Goal: Information Seeking & Learning: Learn about a topic

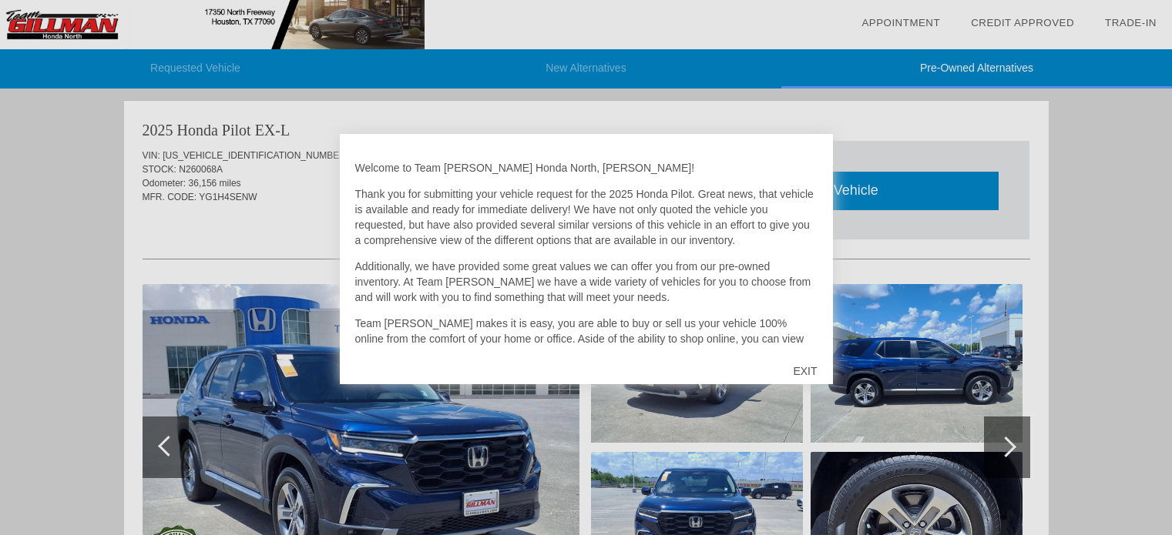
scroll to position [1576, 0]
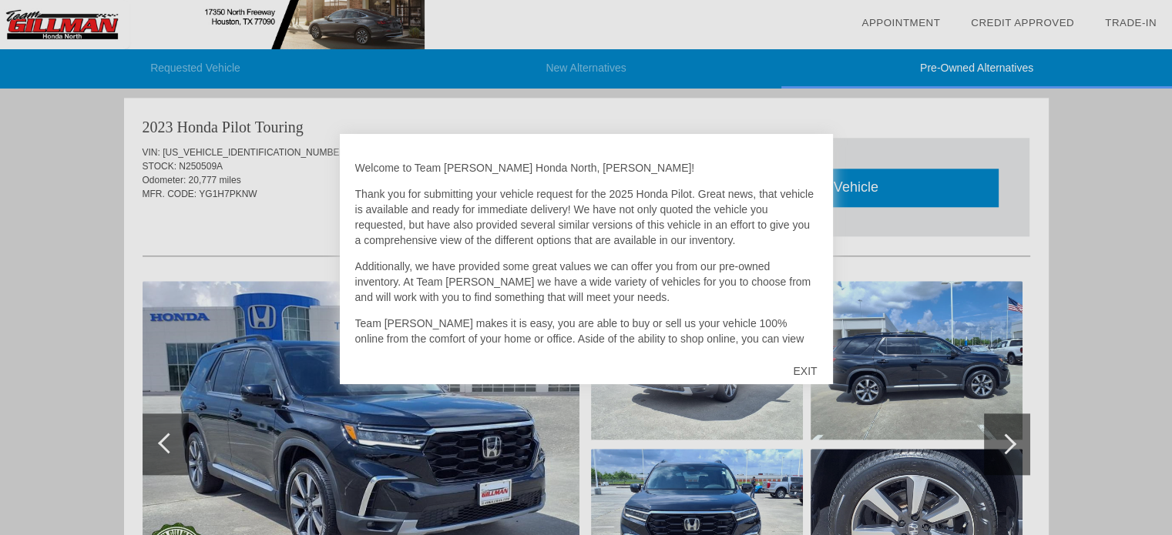
click at [812, 372] on div "EXIT" at bounding box center [804, 371] width 55 height 46
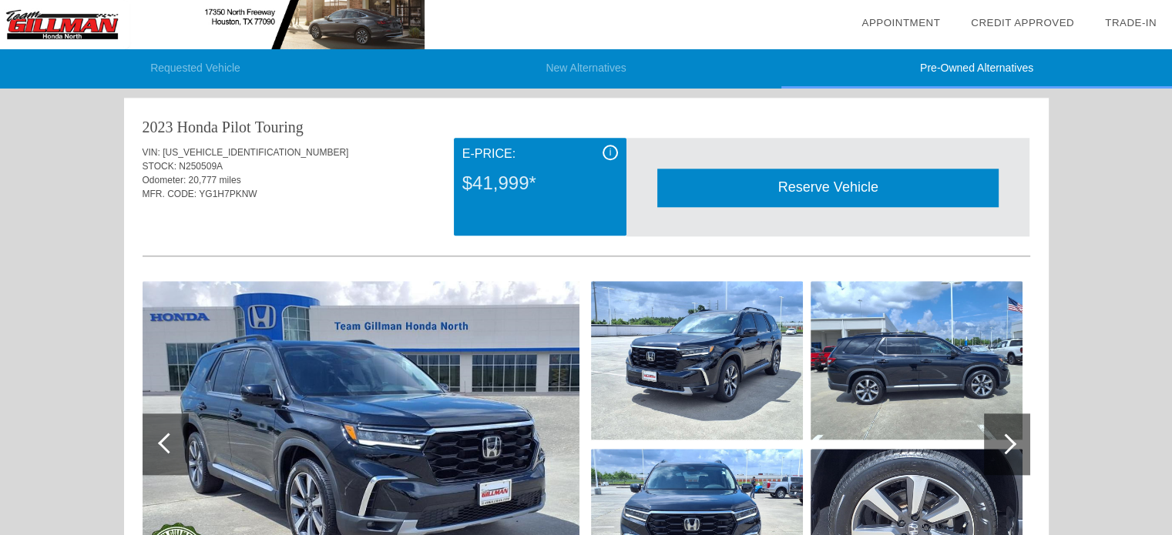
click at [444, 371] on img at bounding box center [361, 444] width 437 height 327
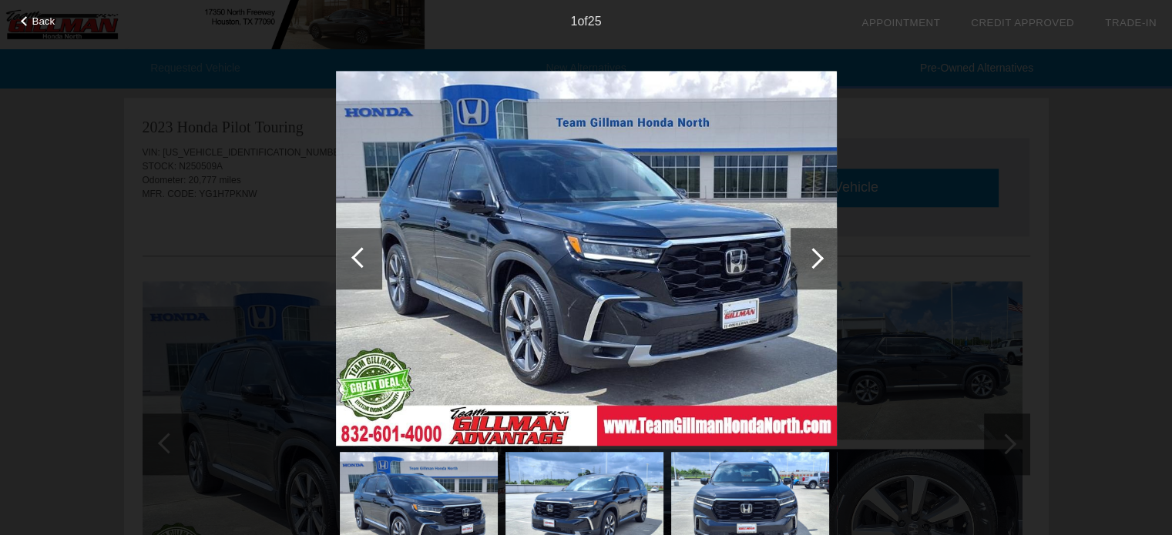
click at [813, 261] on div at bounding box center [813, 258] width 21 height 21
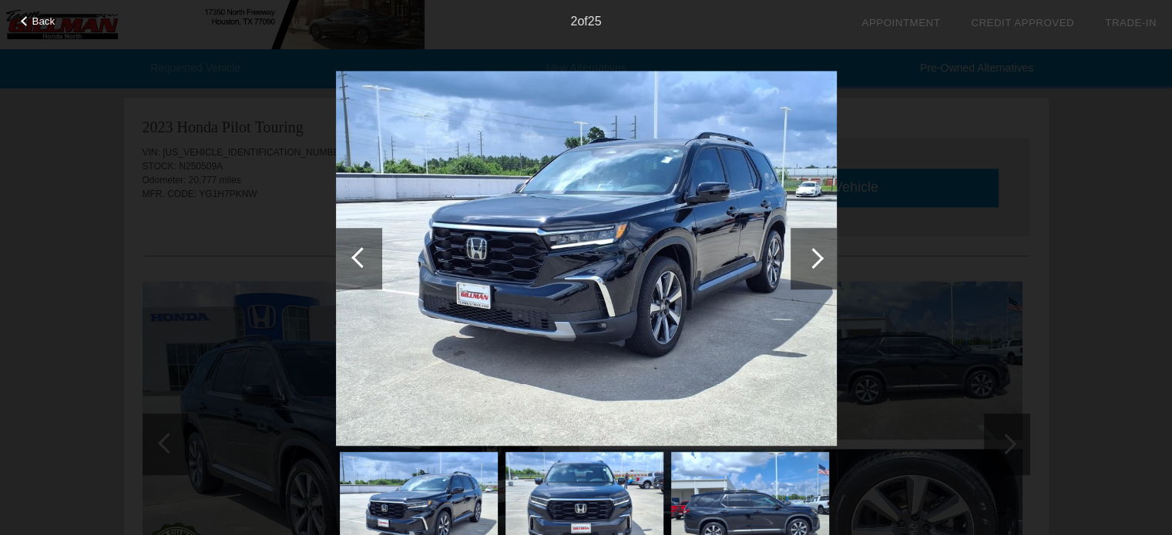
click at [813, 261] on div at bounding box center [813, 258] width 21 height 21
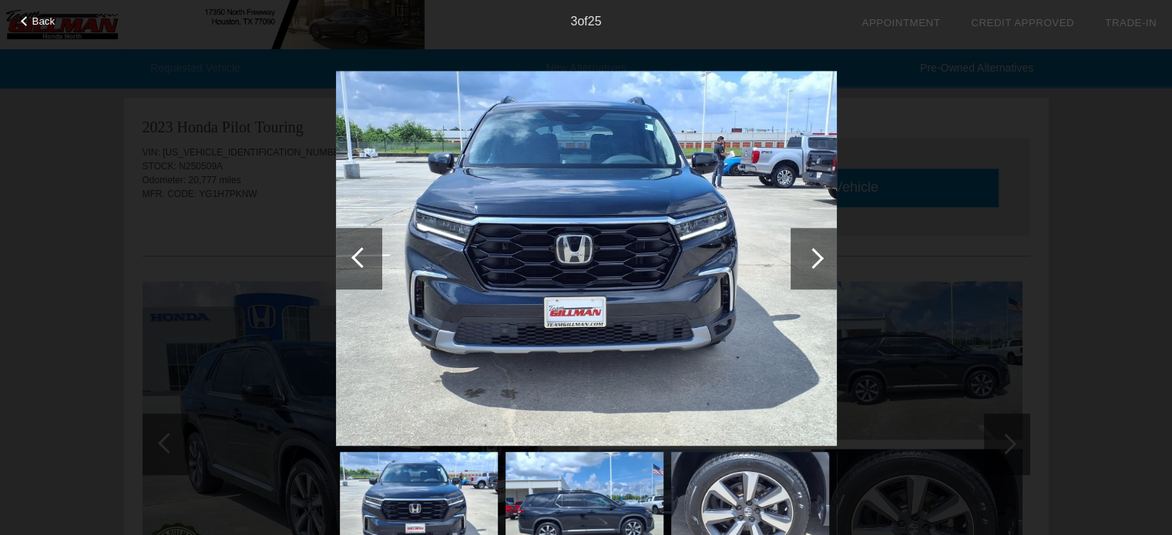
click at [813, 261] on div at bounding box center [813, 258] width 21 height 21
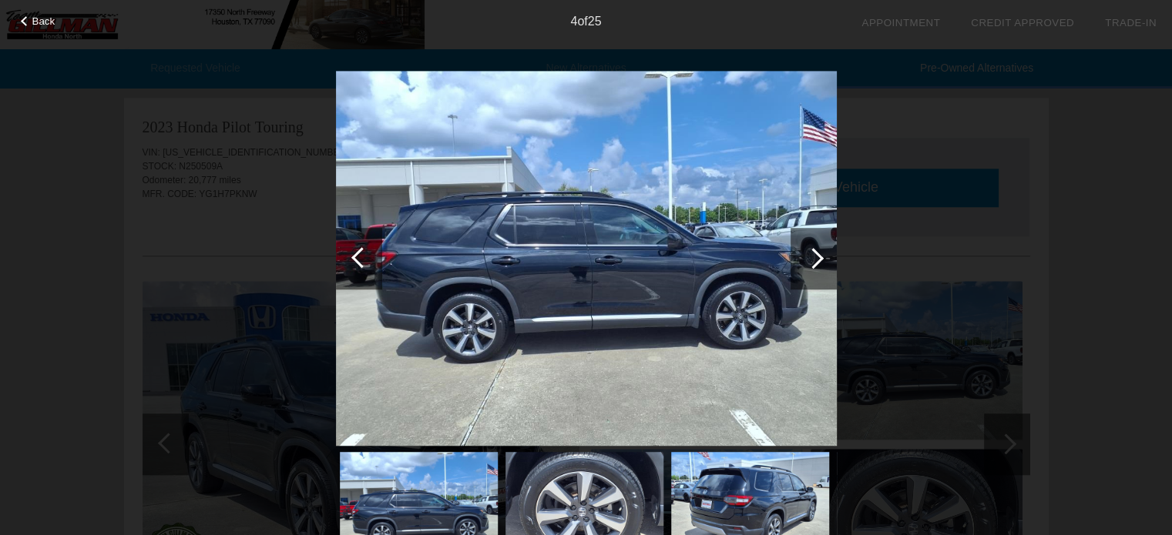
click at [813, 261] on div at bounding box center [813, 258] width 21 height 21
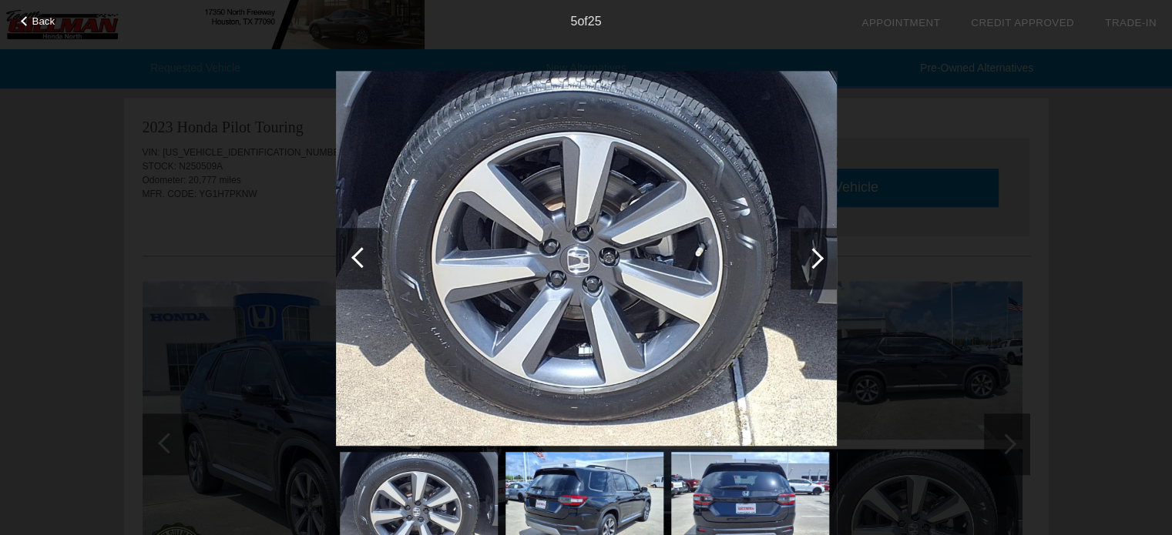
click at [813, 261] on div at bounding box center [813, 258] width 21 height 21
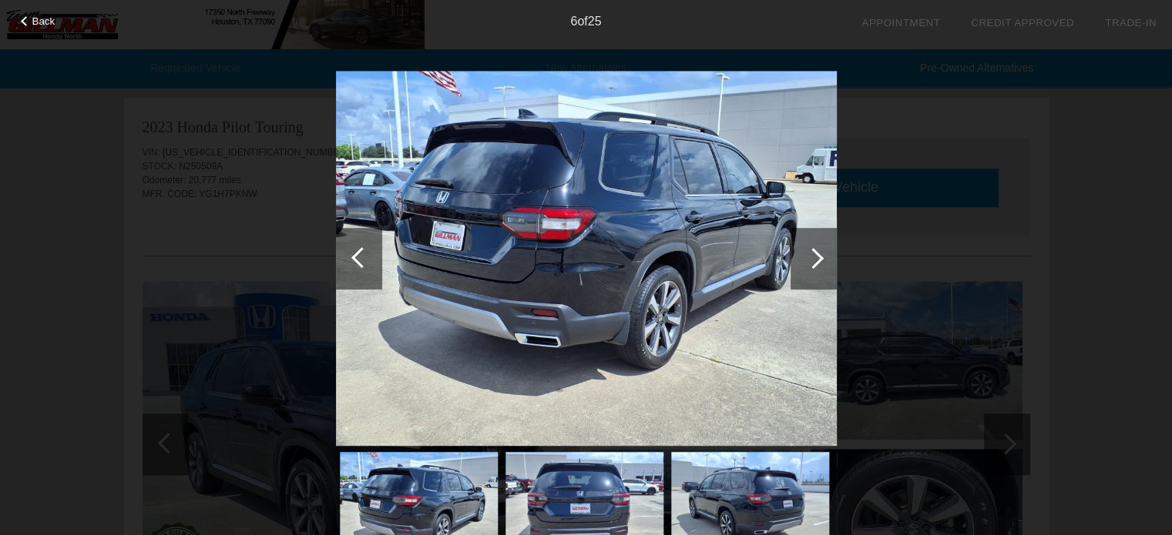
click at [813, 261] on div at bounding box center [813, 258] width 21 height 21
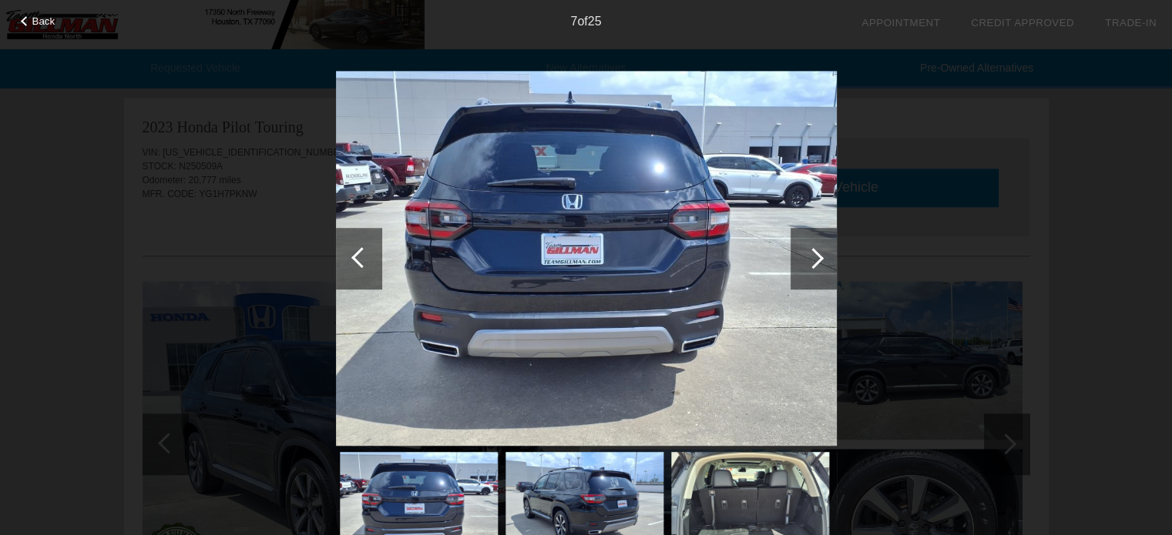
click at [813, 261] on div at bounding box center [813, 258] width 21 height 21
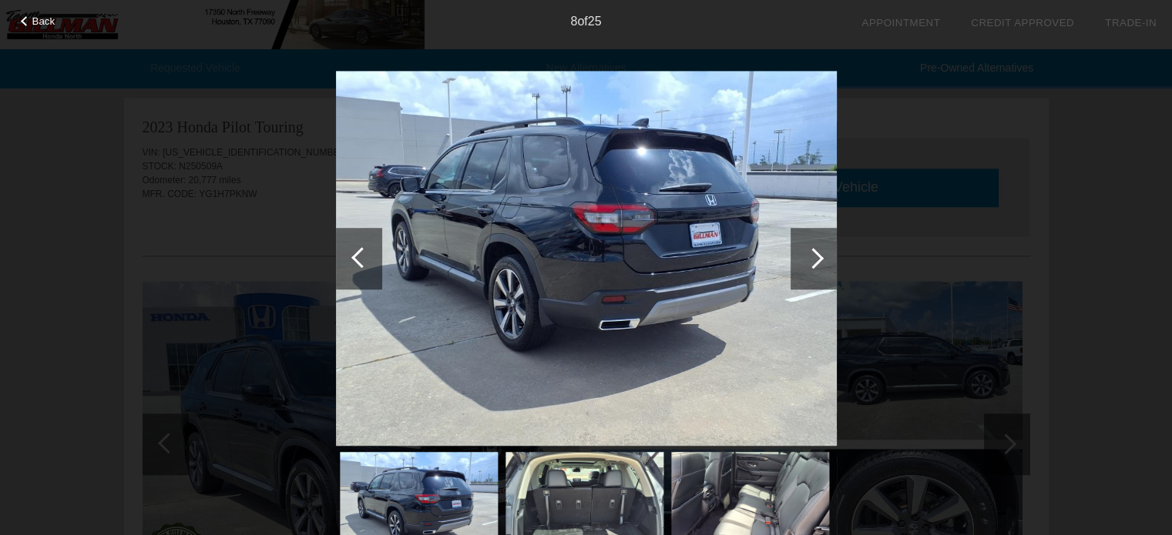
click at [813, 261] on div at bounding box center [813, 258] width 21 height 21
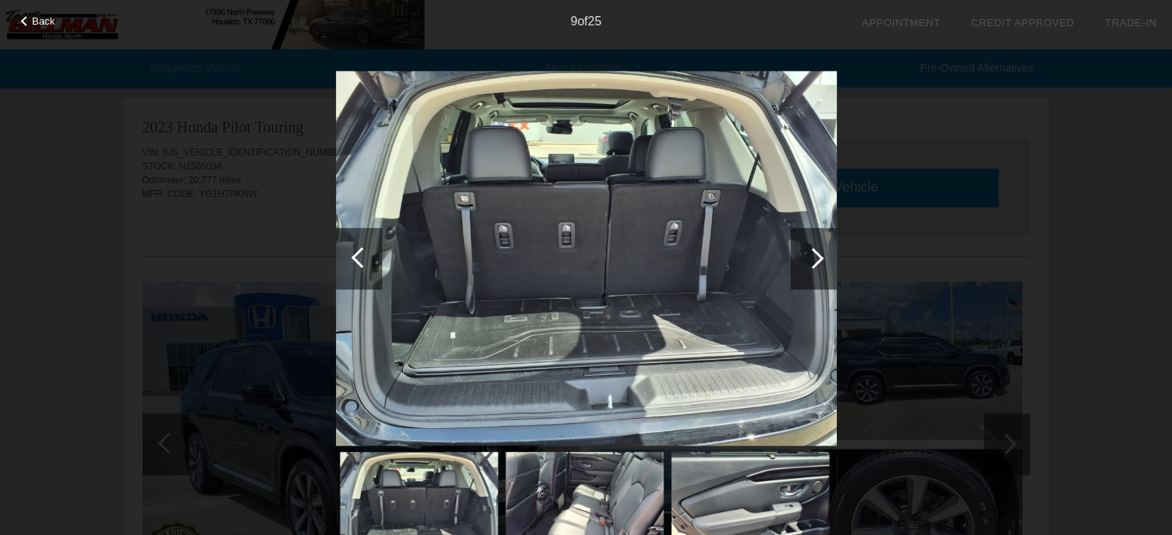
scroll to position [1575, 0]
click at [813, 261] on div at bounding box center [813, 258] width 21 height 21
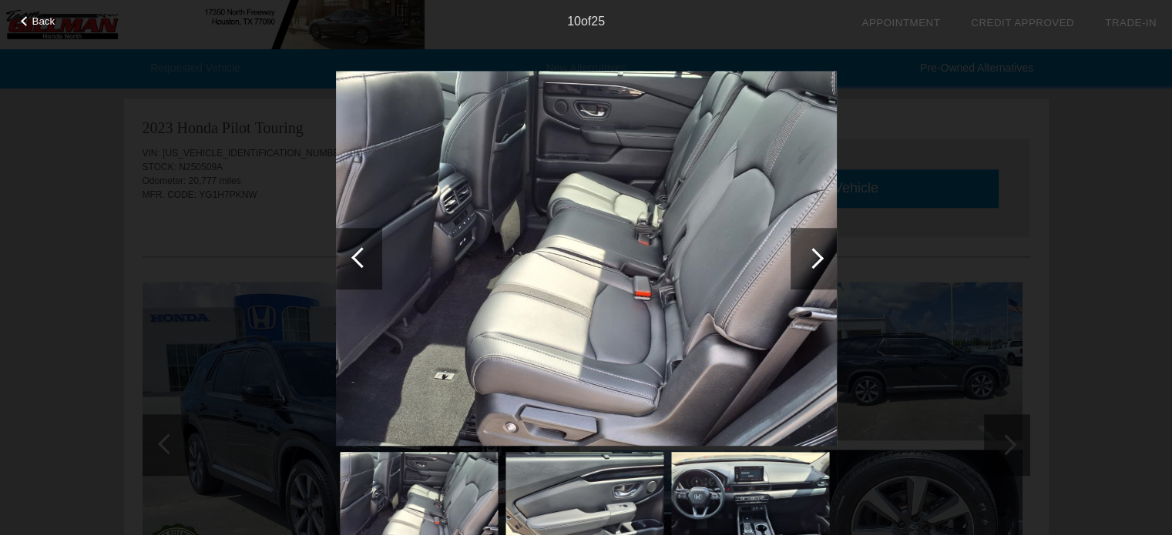
click at [813, 261] on div at bounding box center [813, 258] width 21 height 21
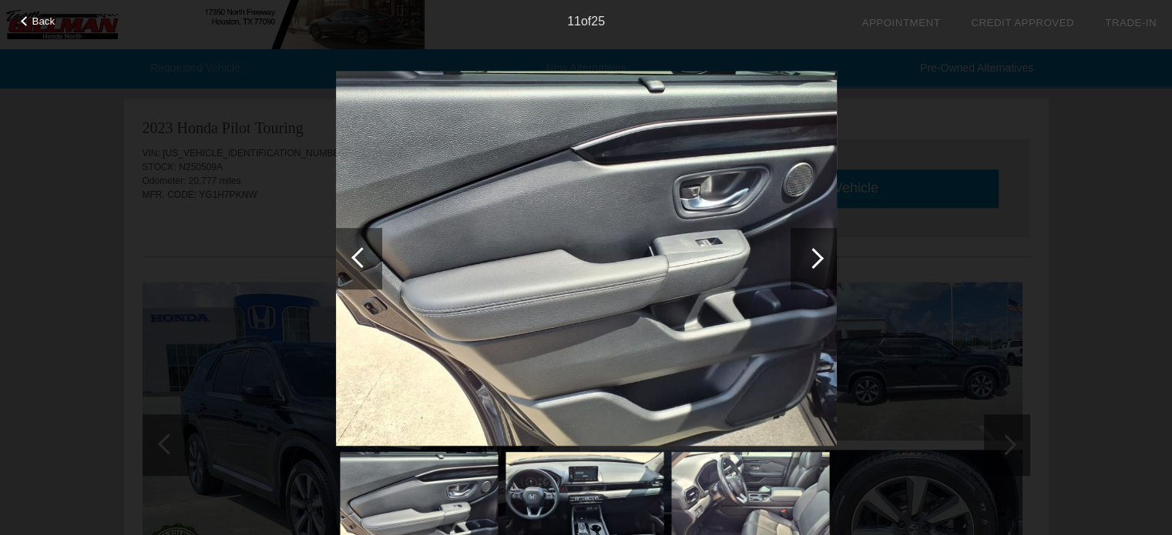
click at [813, 261] on div at bounding box center [813, 258] width 21 height 21
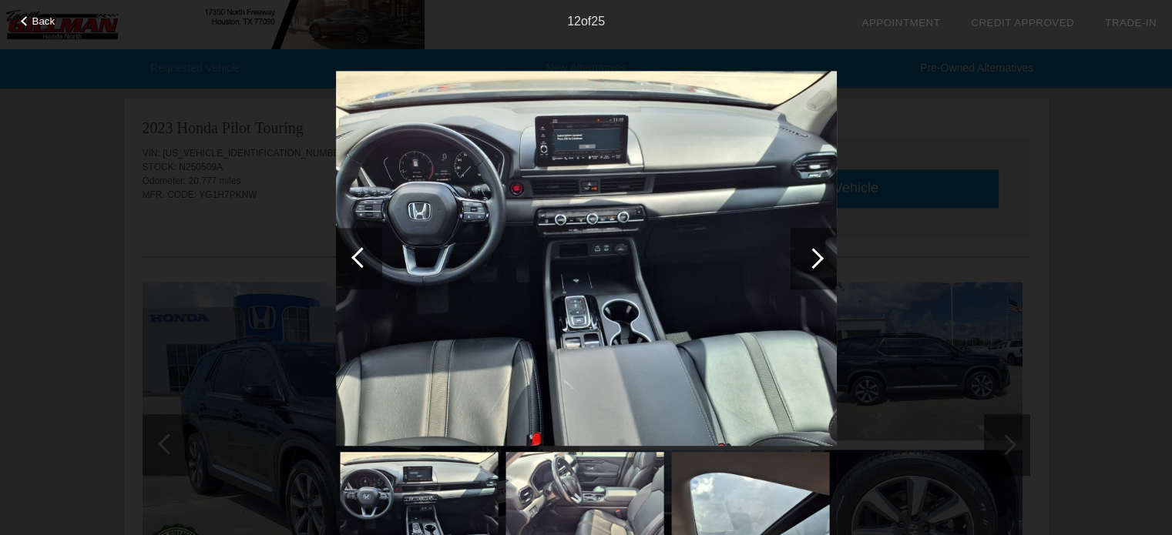
click at [813, 261] on div at bounding box center [813, 258] width 21 height 21
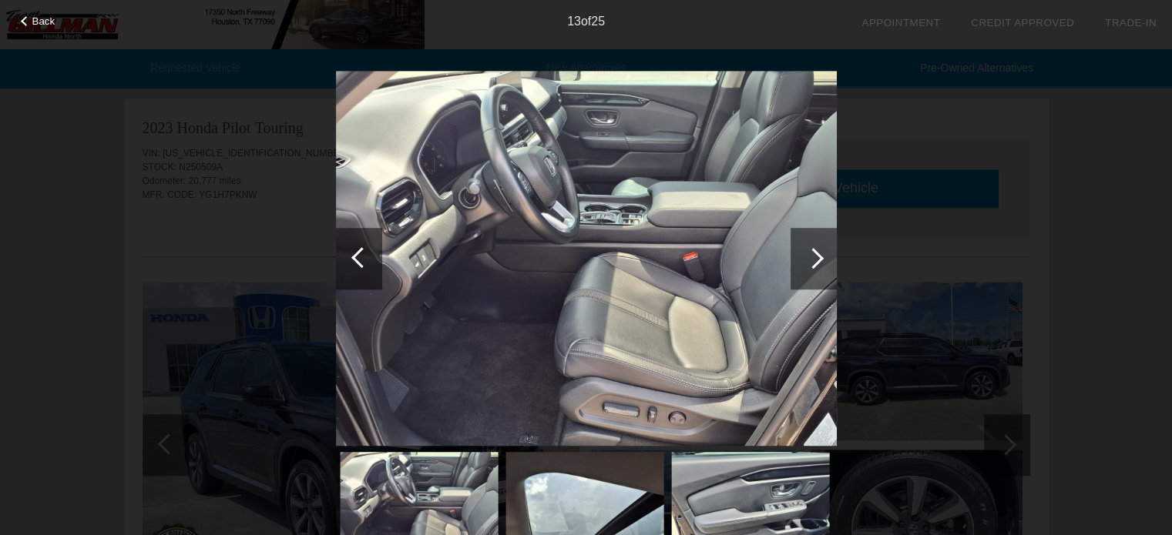
click at [813, 261] on div at bounding box center [813, 258] width 21 height 21
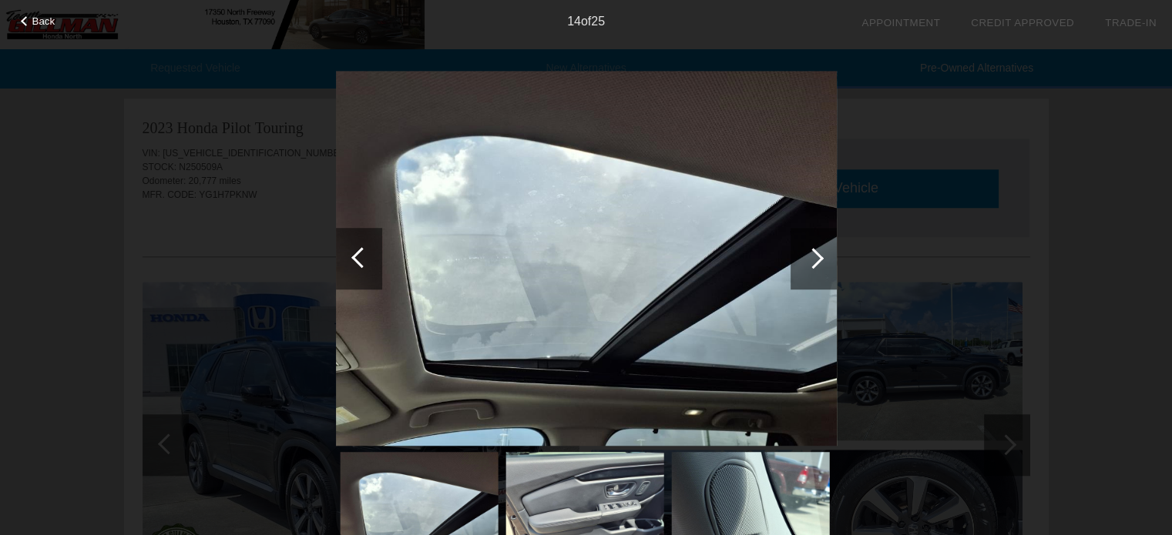
click at [813, 261] on div at bounding box center [813, 258] width 21 height 21
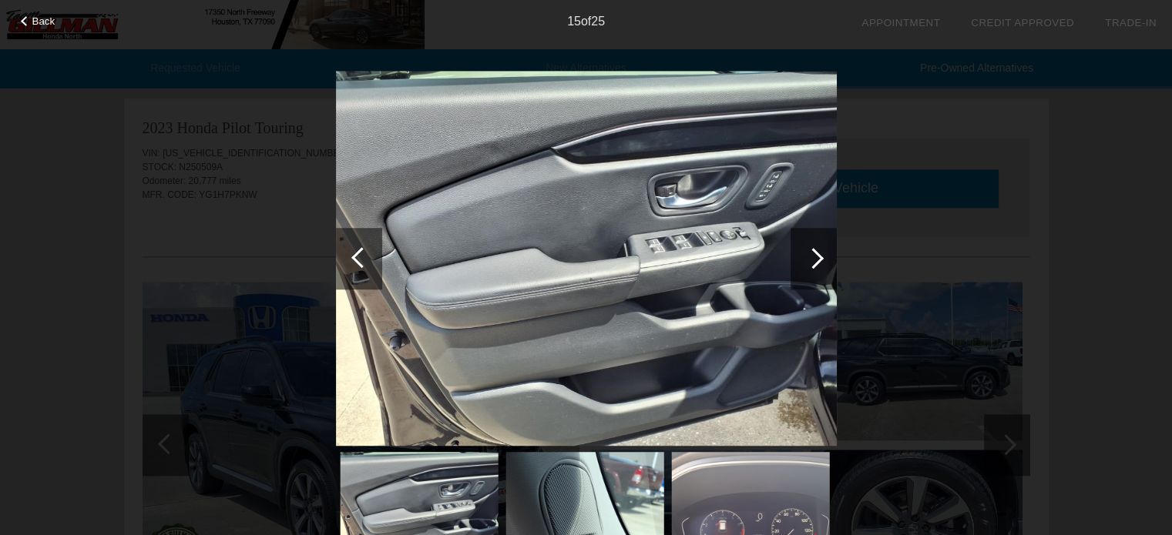
click at [813, 261] on div at bounding box center [813, 258] width 21 height 21
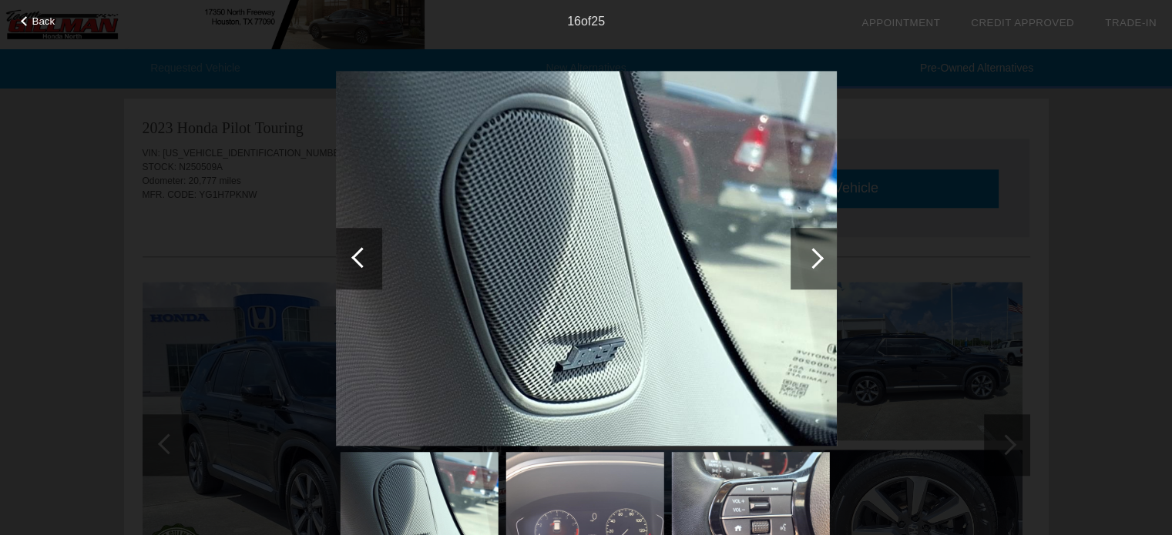
click at [813, 261] on div at bounding box center [813, 258] width 21 height 21
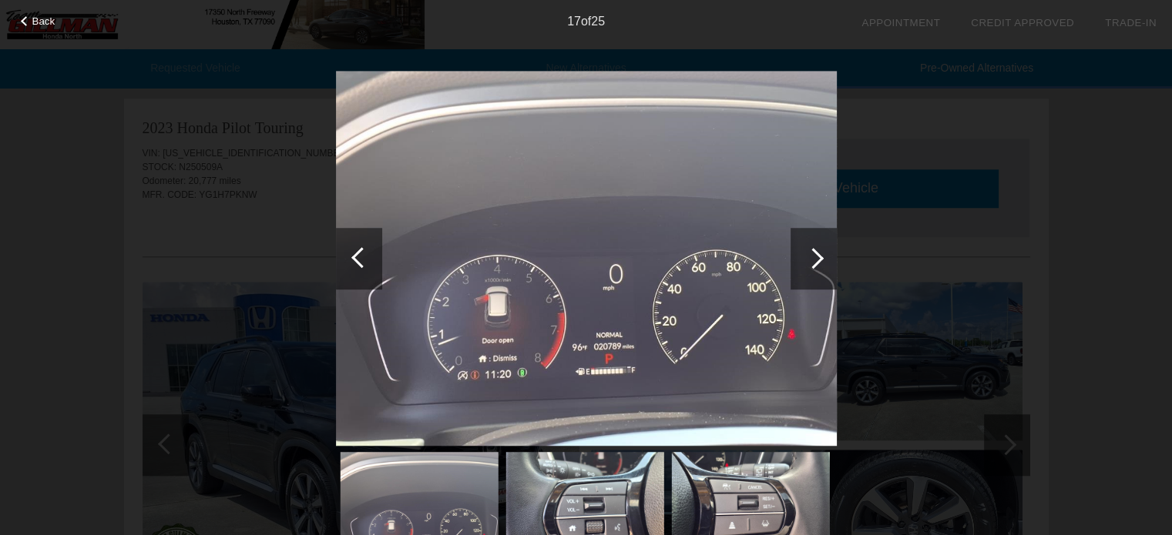
click at [813, 261] on div at bounding box center [813, 258] width 21 height 21
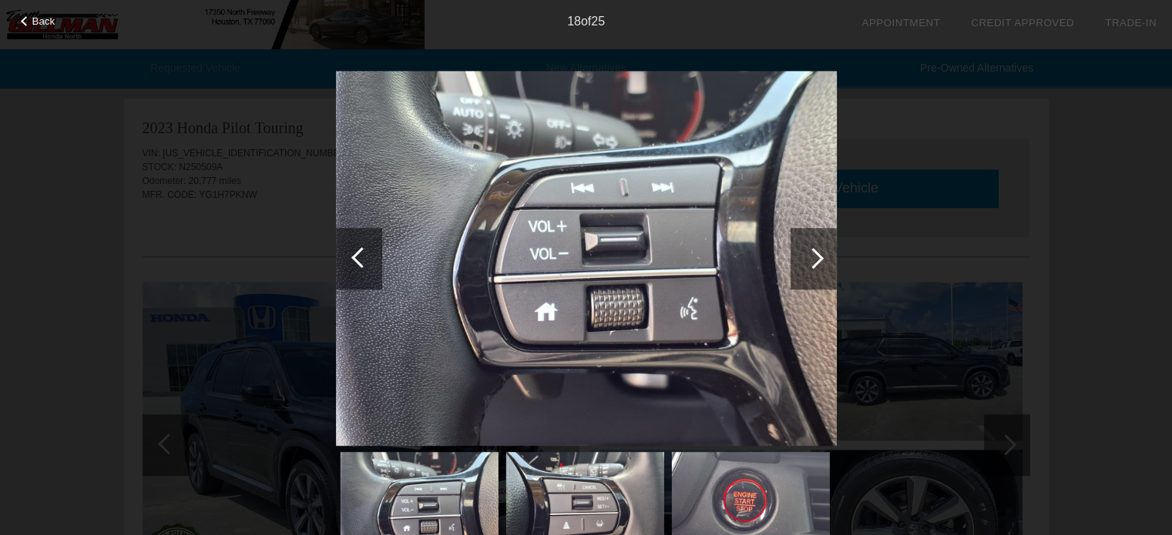
click at [813, 261] on div at bounding box center [813, 258] width 21 height 21
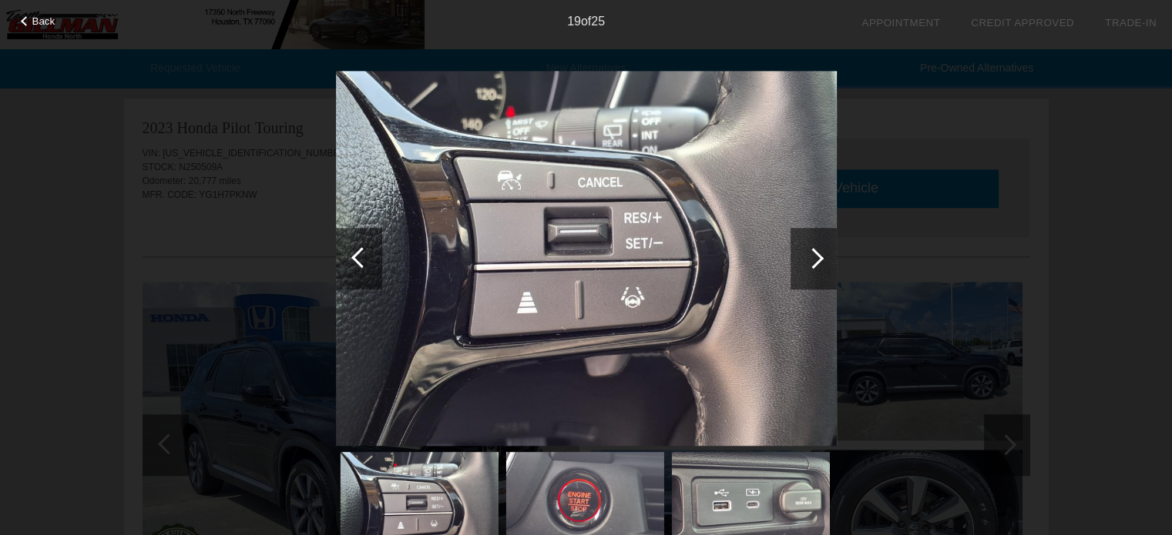
click at [813, 261] on div at bounding box center [813, 258] width 21 height 21
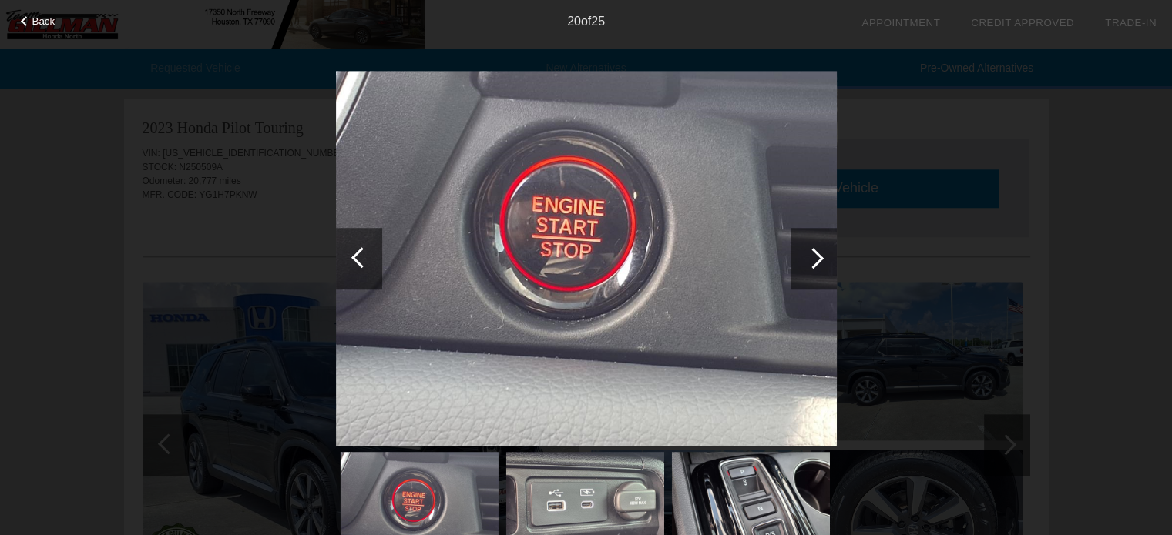
click at [813, 261] on div at bounding box center [813, 258] width 21 height 21
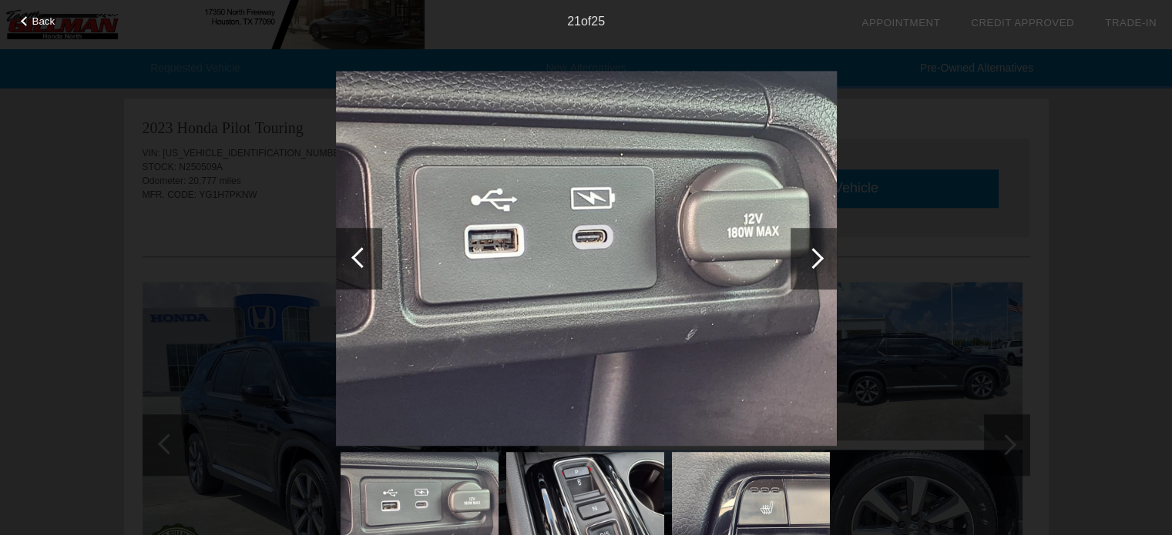
click at [813, 261] on div at bounding box center [813, 258] width 21 height 21
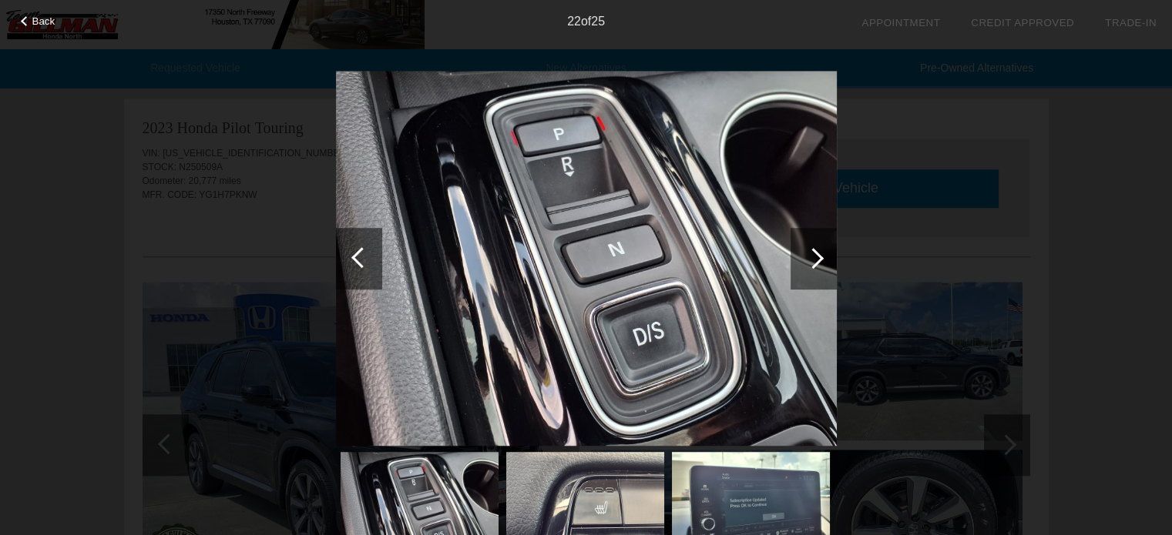
click at [813, 261] on div at bounding box center [813, 258] width 21 height 21
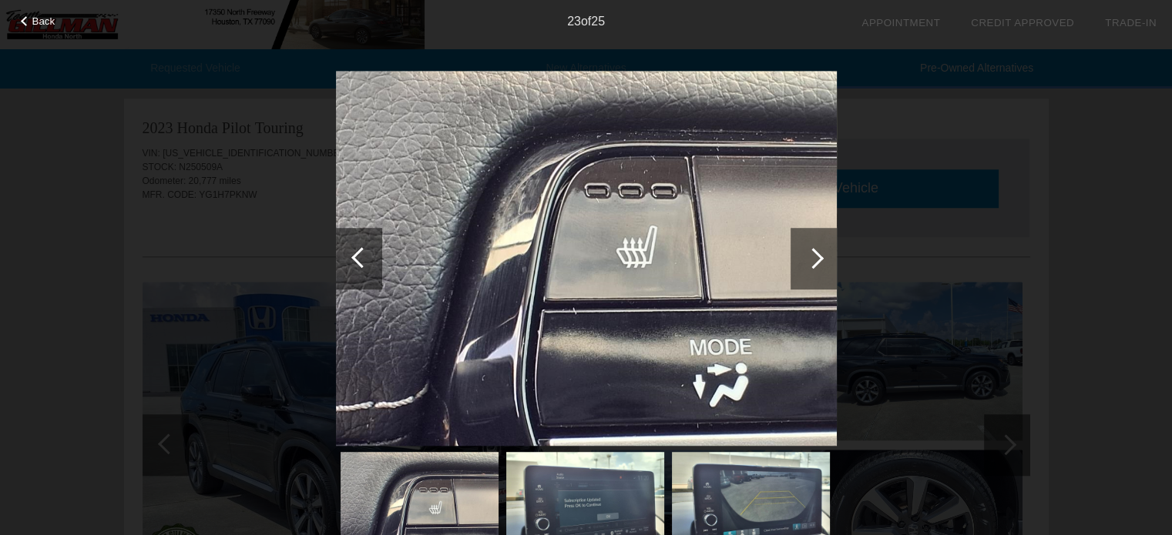
click at [813, 261] on div at bounding box center [813, 258] width 21 height 21
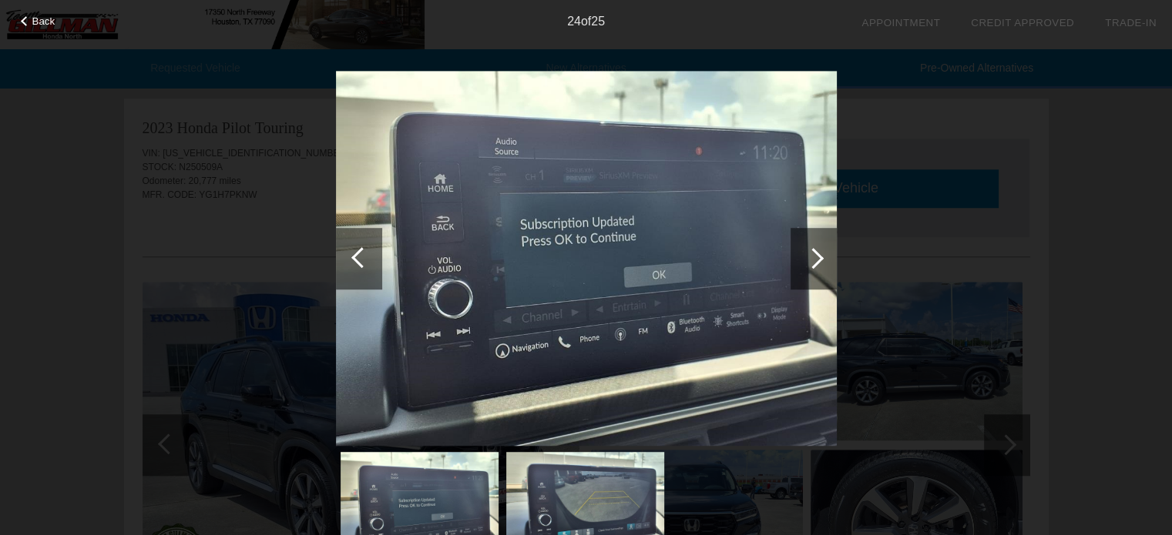
click at [813, 261] on div at bounding box center [813, 258] width 21 height 21
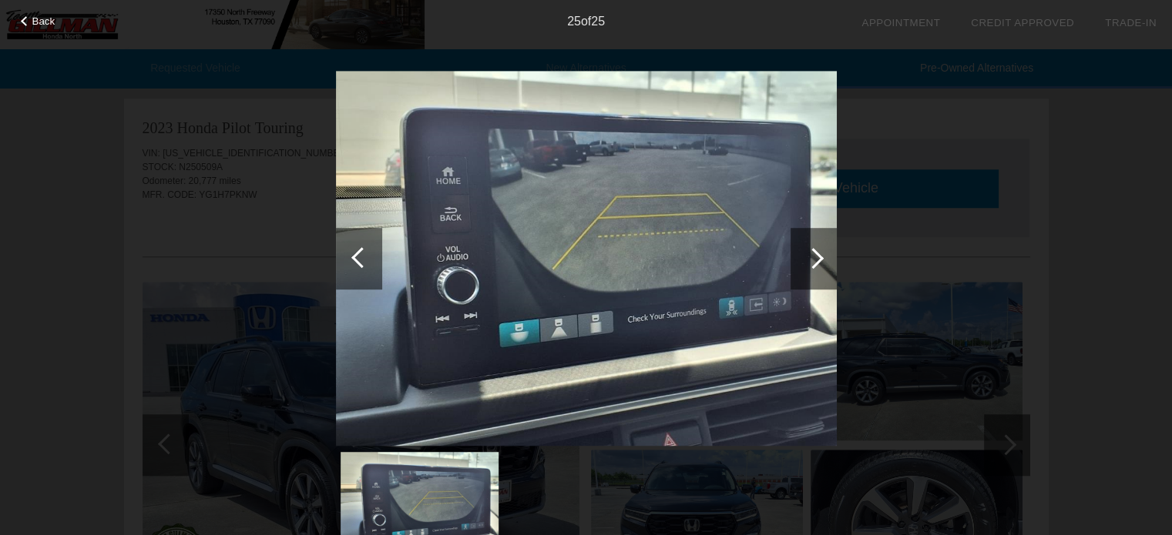
click at [813, 261] on div at bounding box center [813, 258] width 21 height 21
click at [1126, 135] on div "Back 25 of 25" at bounding box center [586, 267] width 1172 height 535
click at [43, 18] on span "Back" at bounding box center [43, 21] width 23 height 12
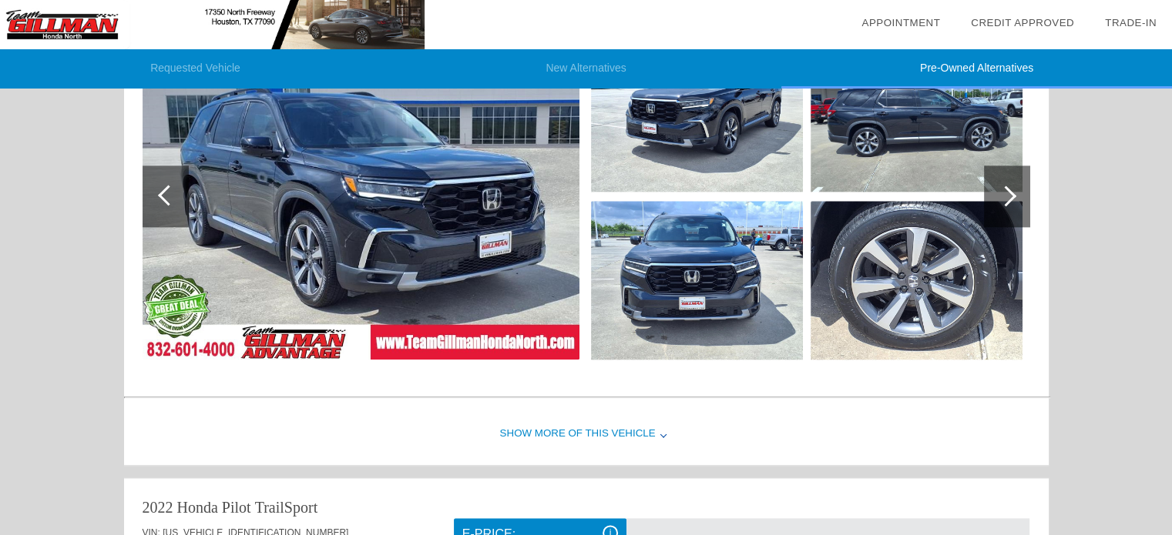
scroll to position [1824, 0]
click at [637, 441] on div "Show More of this Vehicle" at bounding box center [586, 434] width 924 height 62
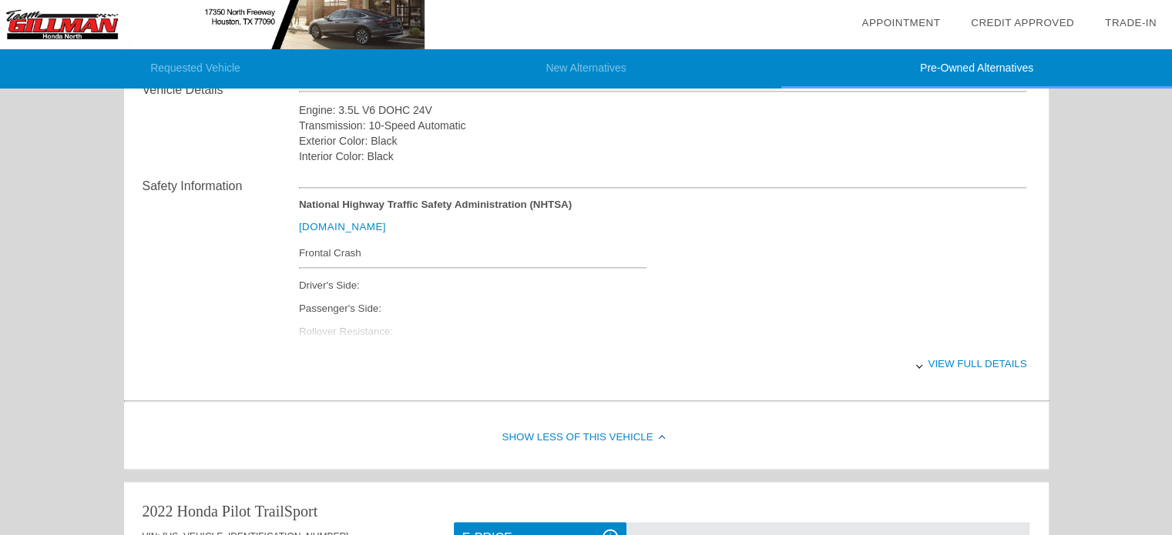
scroll to position [2141, 0]
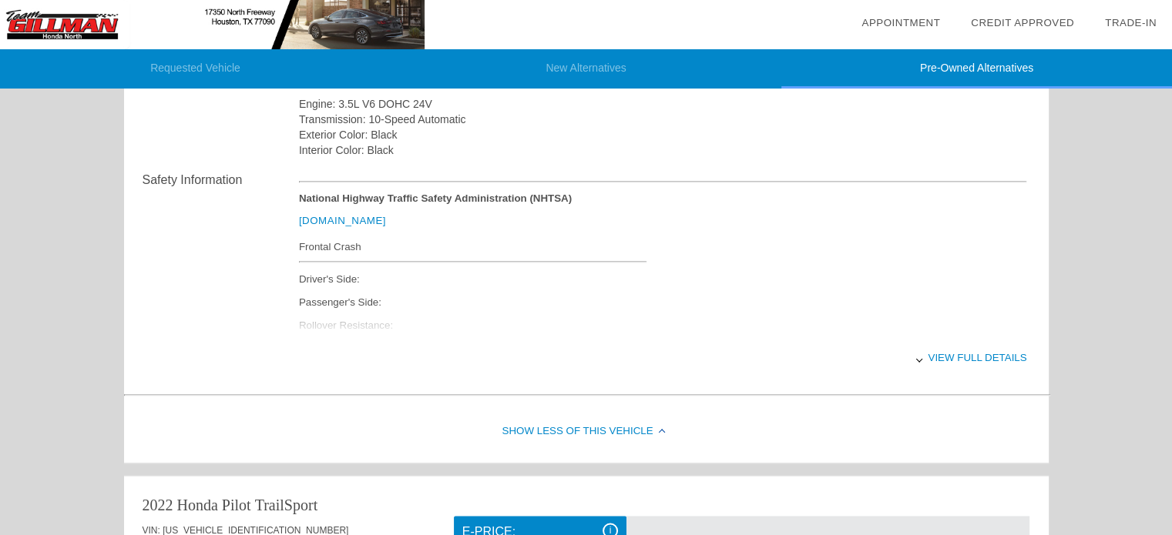
click at [979, 363] on div "View full details" at bounding box center [663, 358] width 728 height 38
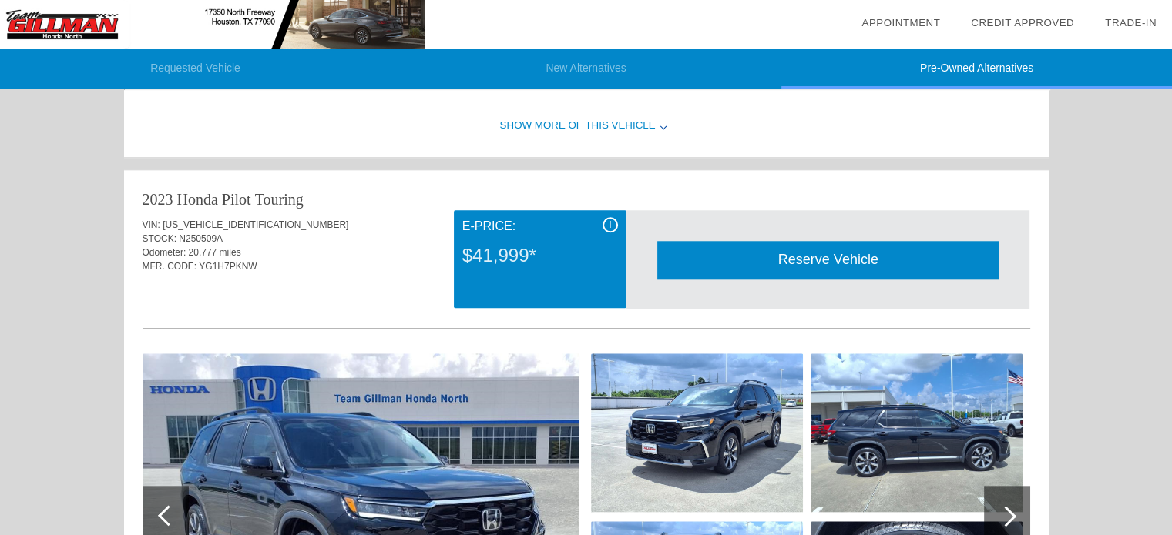
scroll to position [1504, 0]
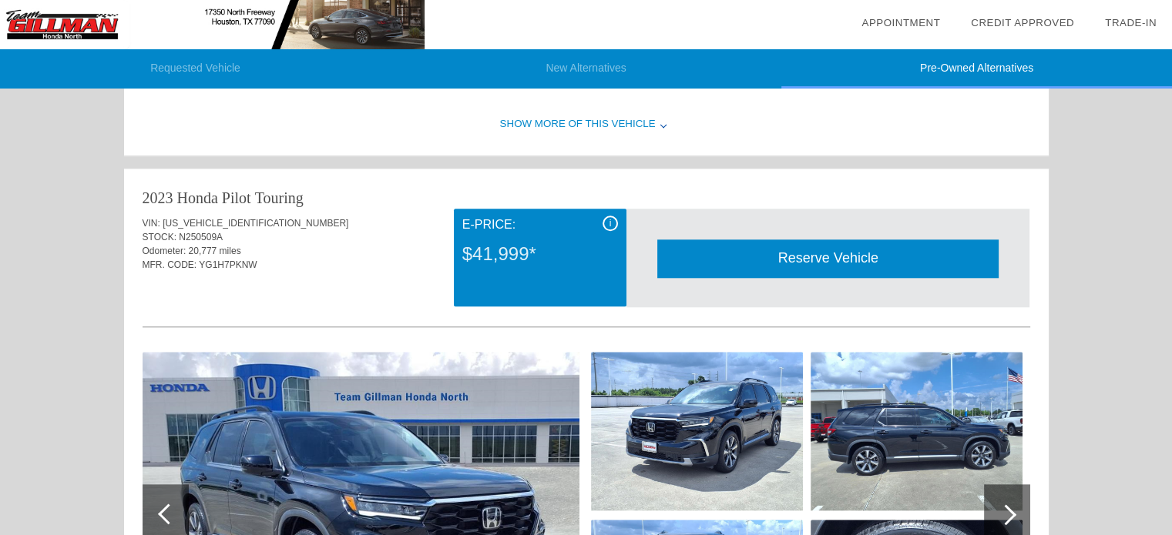
click at [646, 125] on div "Show More of this Vehicle" at bounding box center [586, 125] width 924 height 62
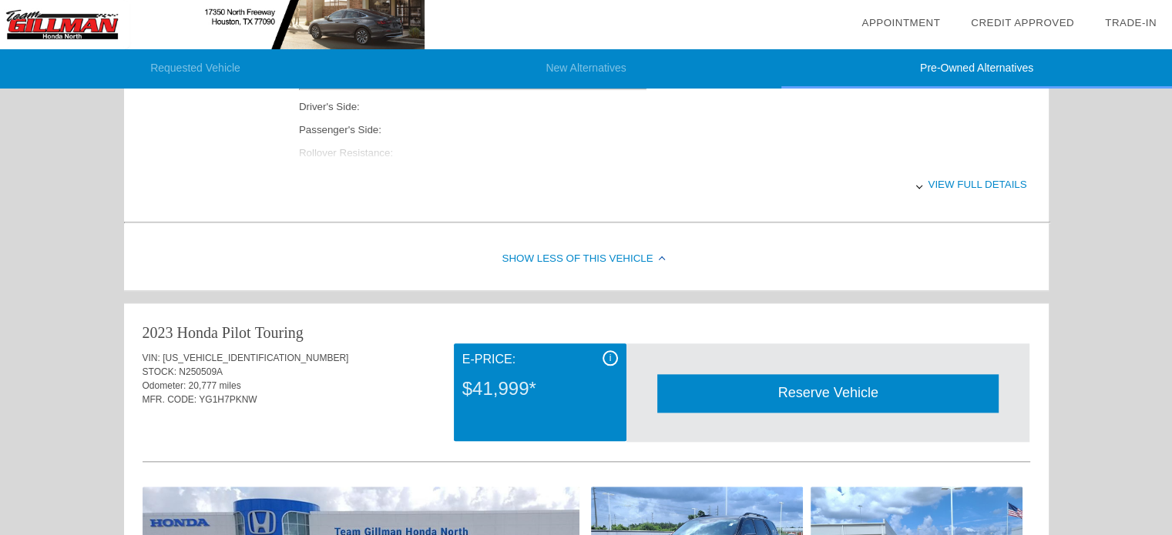
scroll to position [1687, 0]
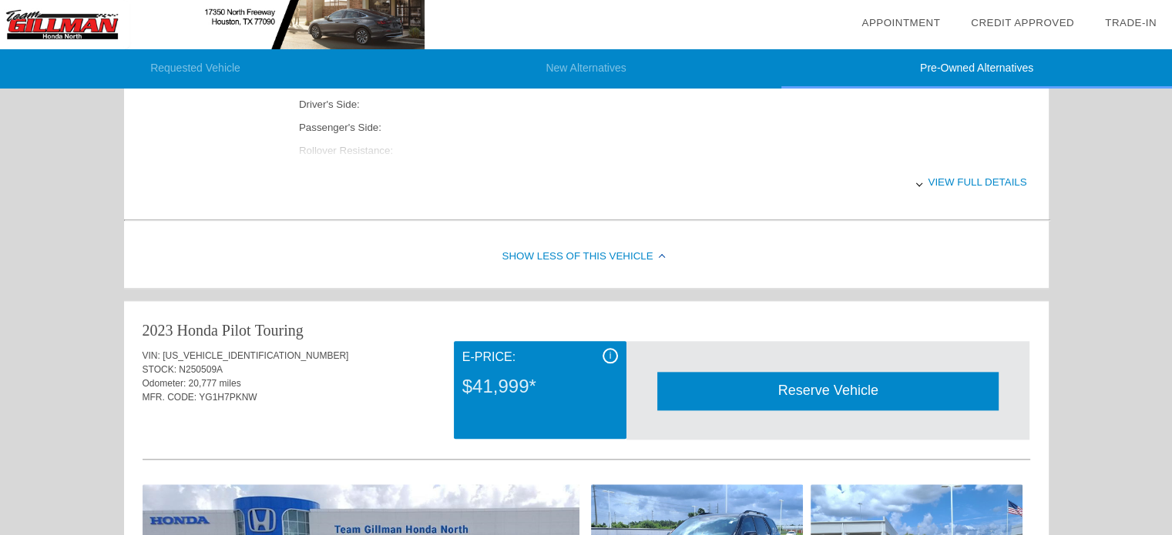
click at [220, 350] on span "[US_VEHICLE_IDENTIFICATION_NUMBER]" at bounding box center [256, 355] width 186 height 11
click at [257, 351] on div "VIN: [US_VEHICLE_IDENTIFICATION_NUMBER]" at bounding box center [586, 356] width 887 height 14
click at [241, 352] on span "[US_VEHICLE_IDENTIFICATION_NUMBER]" at bounding box center [256, 355] width 186 height 11
copy span "[US_VEHICLE_IDENTIFICATION_NUMBER]"
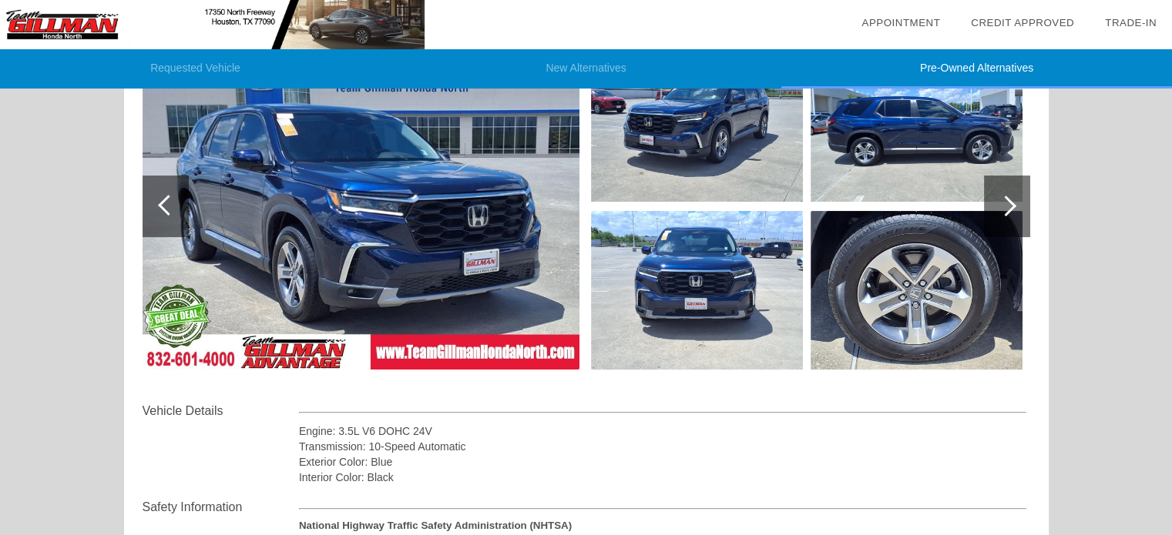
scroll to position [0, 0]
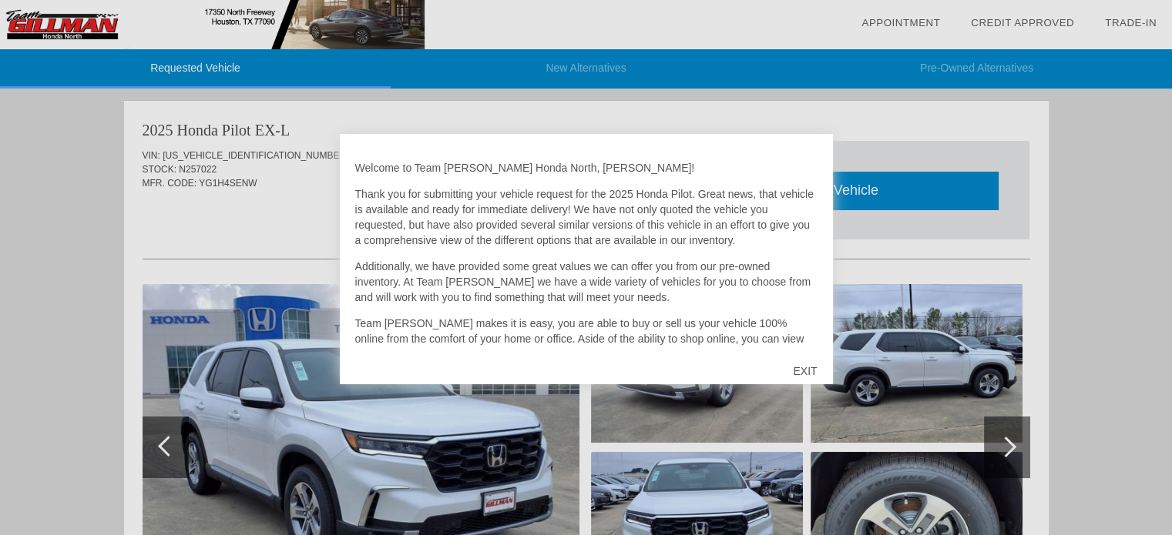
click at [804, 371] on div "EXIT" at bounding box center [804, 371] width 55 height 46
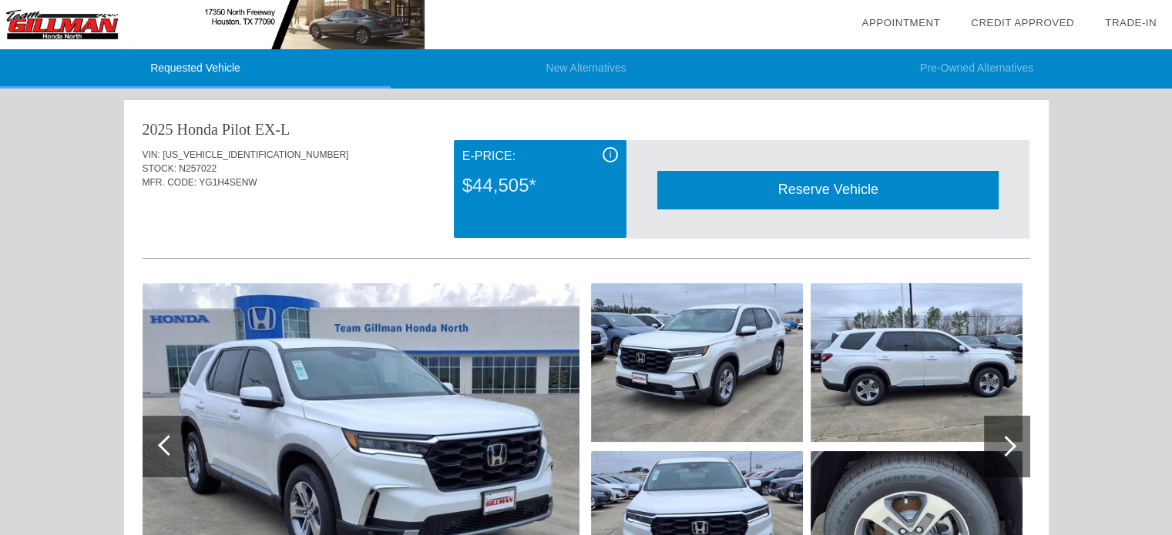
click at [610, 156] on span "i" at bounding box center [610, 154] width 2 height 11
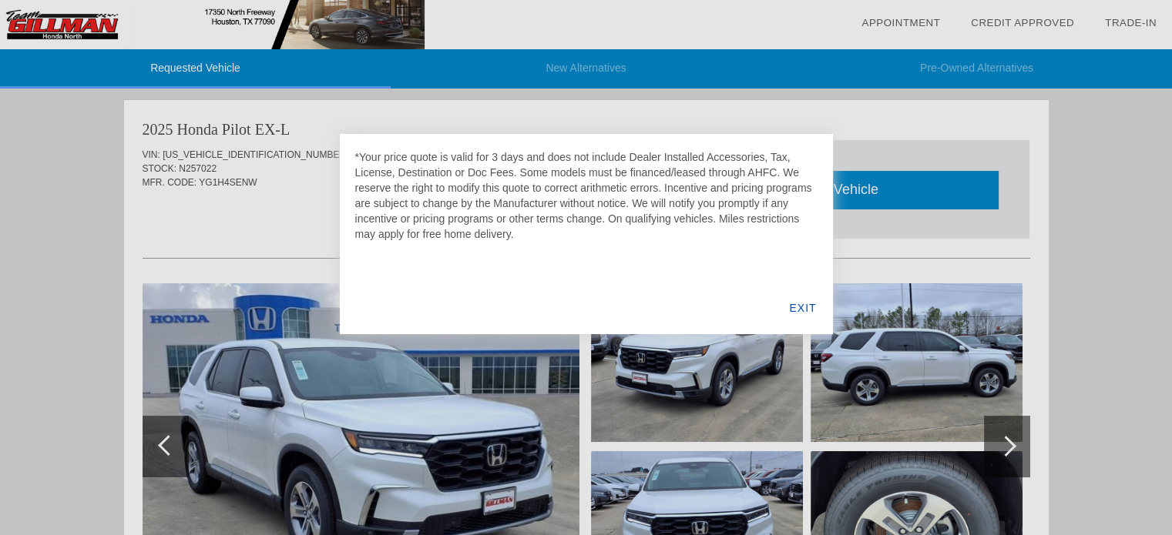
click at [790, 311] on div "EXIT" at bounding box center [802, 308] width 59 height 52
